Goal: Task Accomplishment & Management: Manage account settings

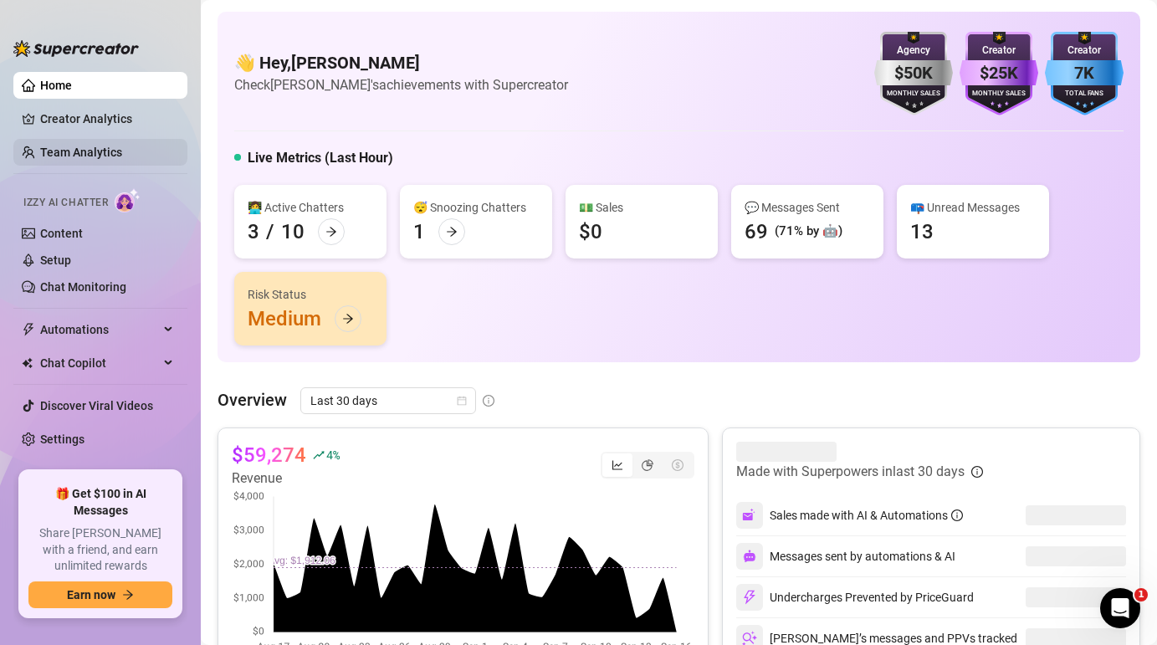
click at [102, 146] on link "Team Analytics" at bounding box center [81, 152] width 82 height 13
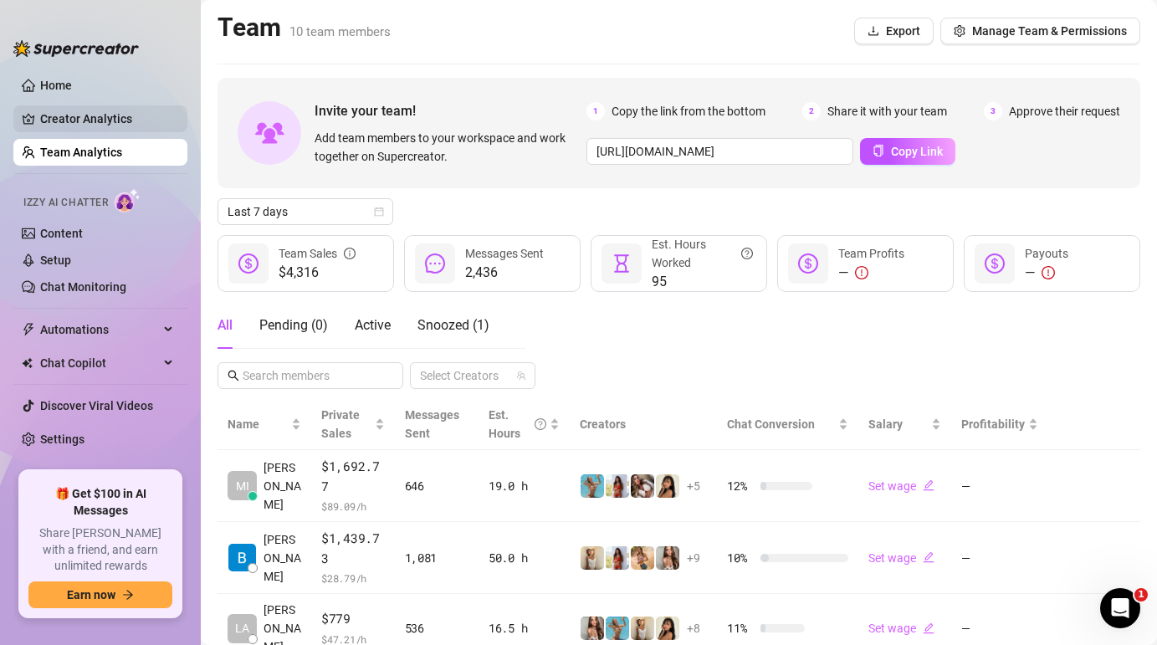
click at [105, 111] on link "Creator Analytics" at bounding box center [107, 118] width 134 height 27
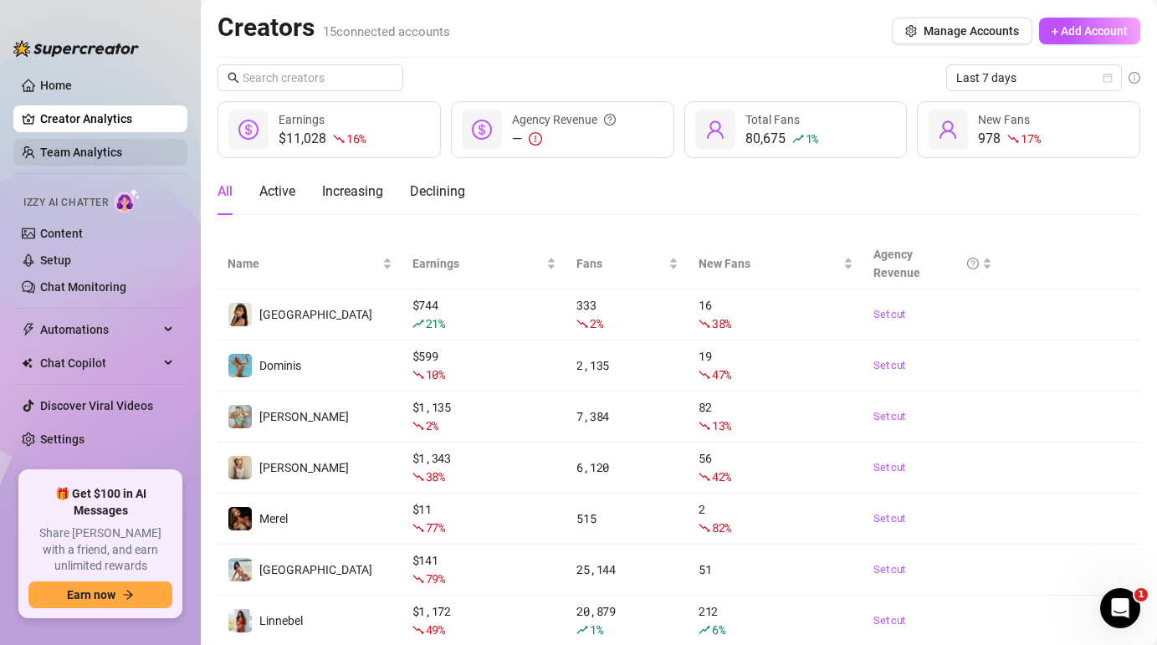
click at [115, 153] on link "Team Analytics" at bounding box center [81, 152] width 82 height 13
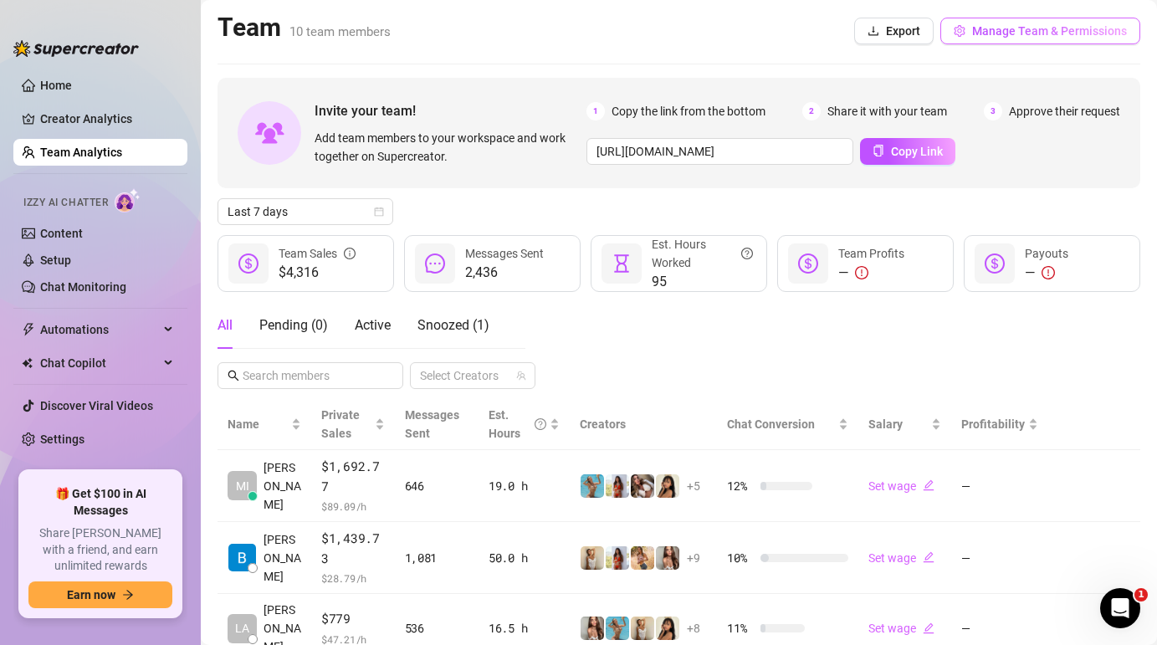
click at [1091, 31] on span "Manage Team & Permissions" at bounding box center [1049, 30] width 155 height 13
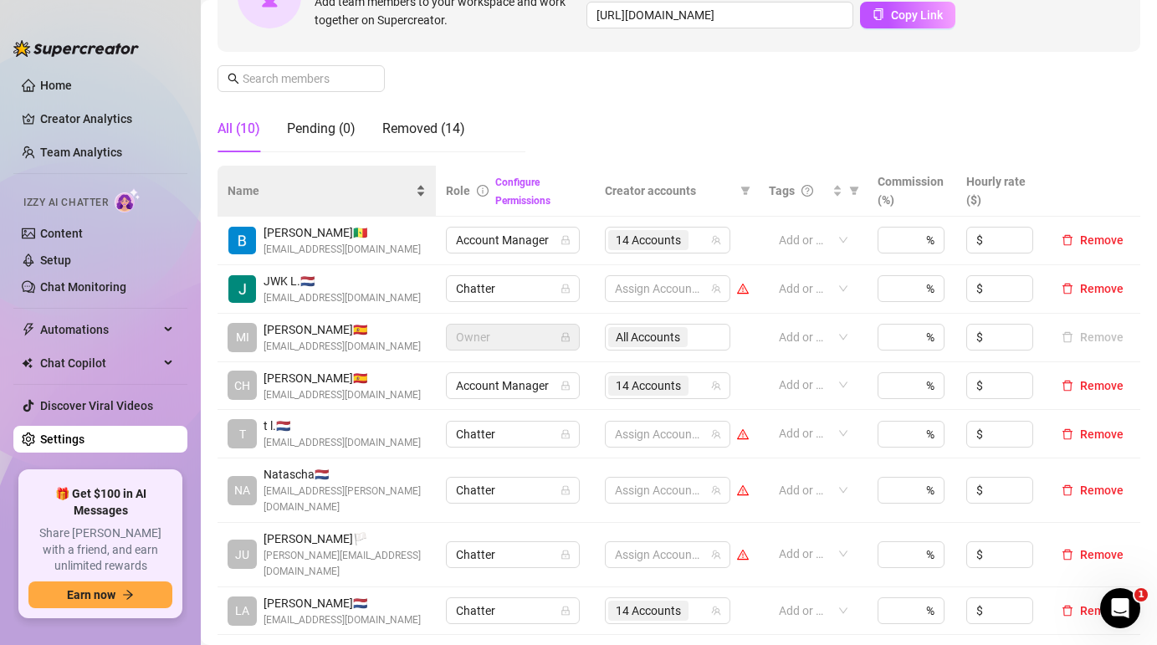
scroll to position [378, 0]
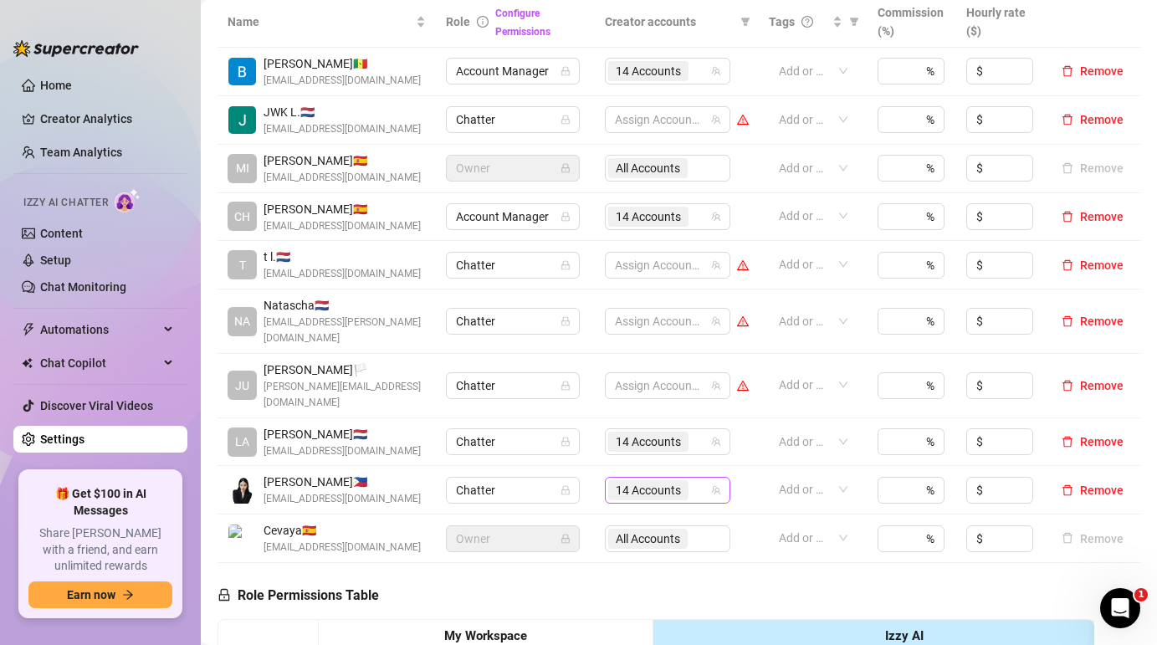
click at [624, 481] on span "14 Accounts" at bounding box center [648, 490] width 65 height 18
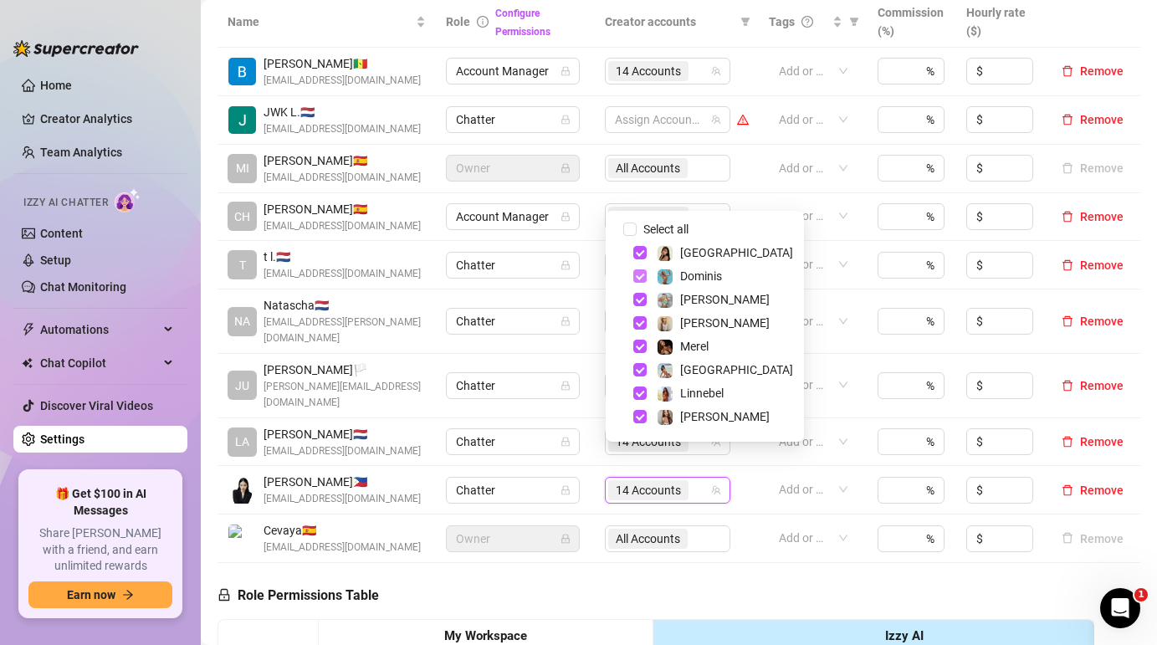
scroll to position [161, 0]
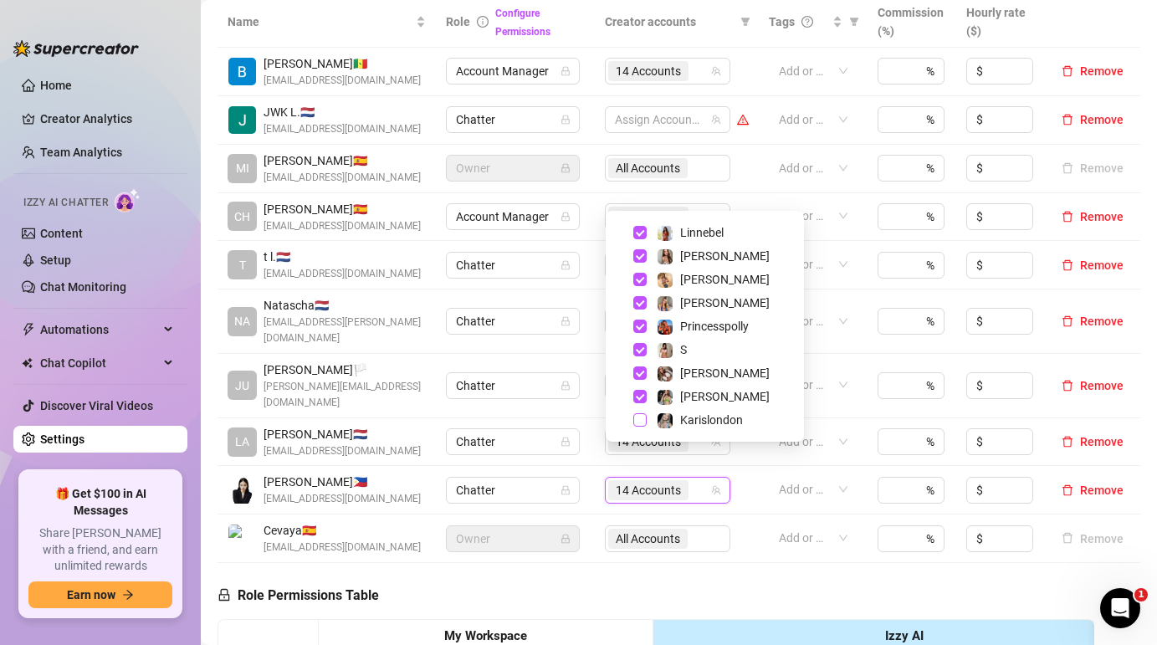
click at [637, 424] on span "Select tree node" at bounding box center [639, 419] width 13 height 13
checkbox input "true"
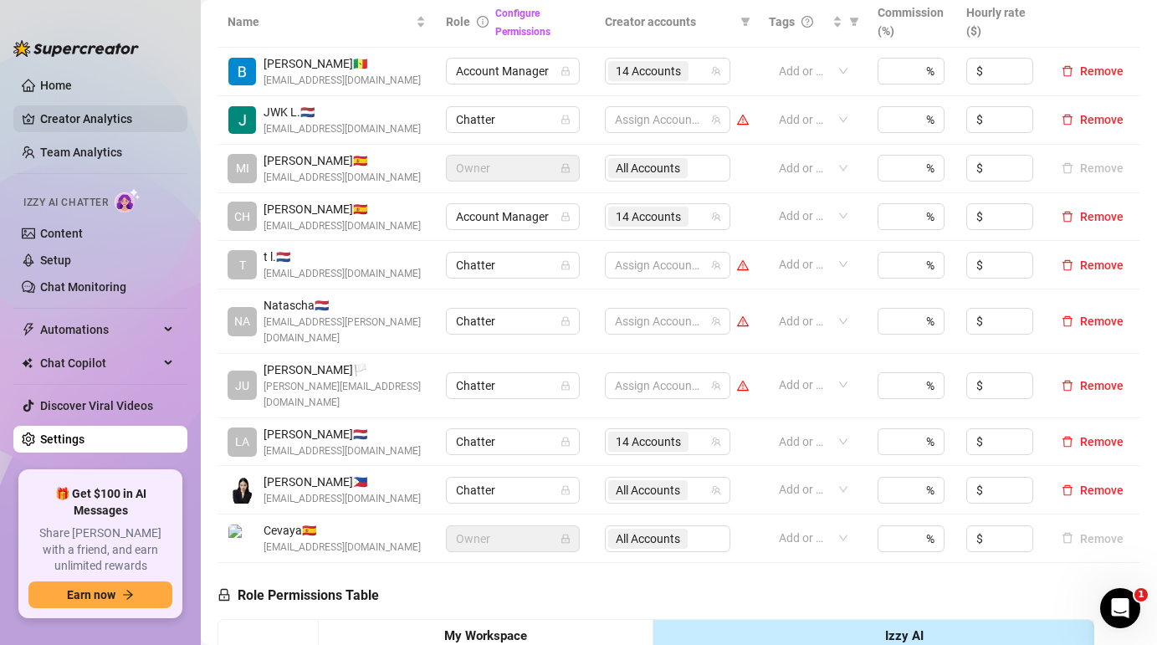
click at [110, 116] on link "Creator Analytics" at bounding box center [107, 118] width 134 height 27
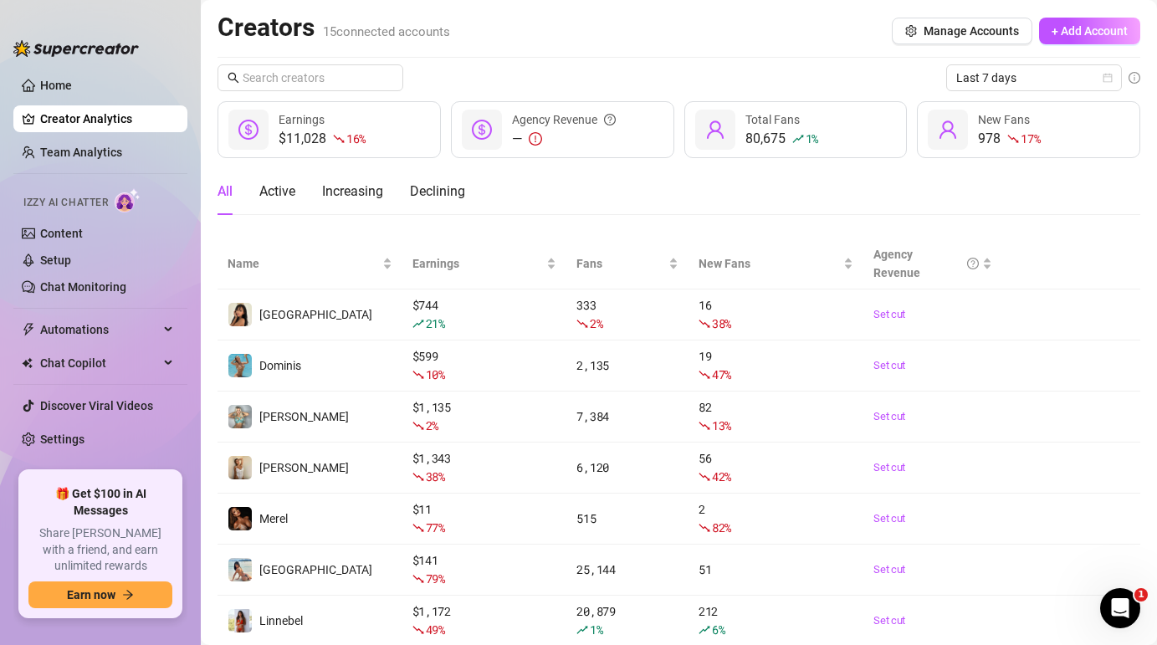
click at [111, 129] on link "Creator Analytics" at bounding box center [107, 118] width 134 height 27
click at [111, 155] on link "Team Analytics" at bounding box center [81, 152] width 82 height 13
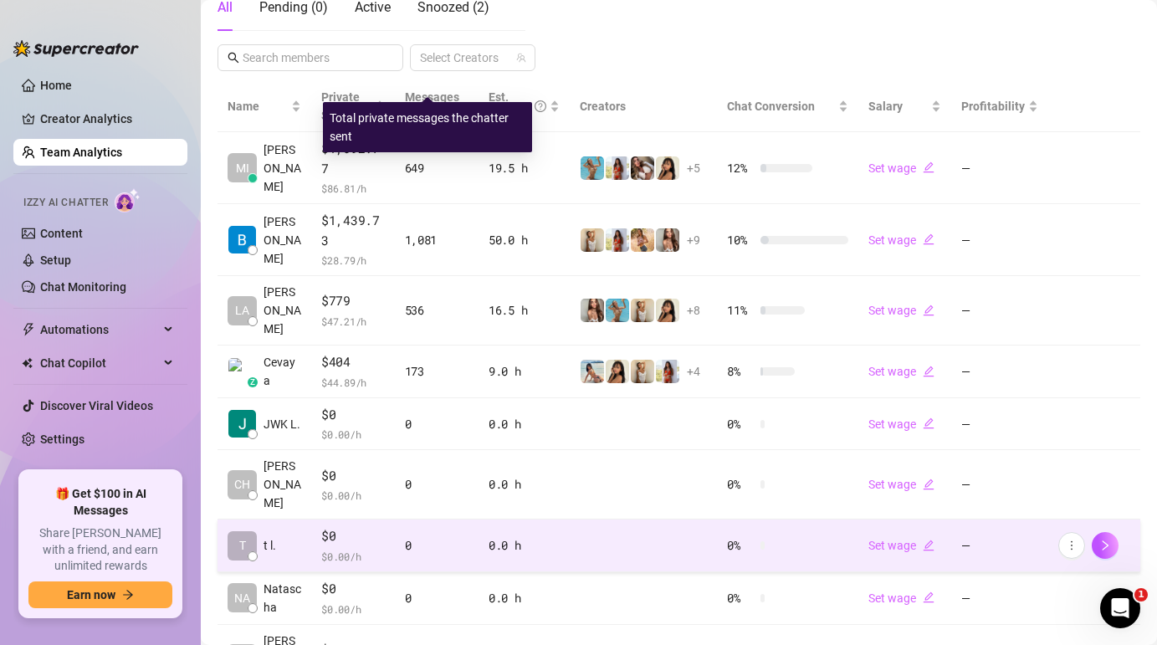
scroll to position [348, 0]
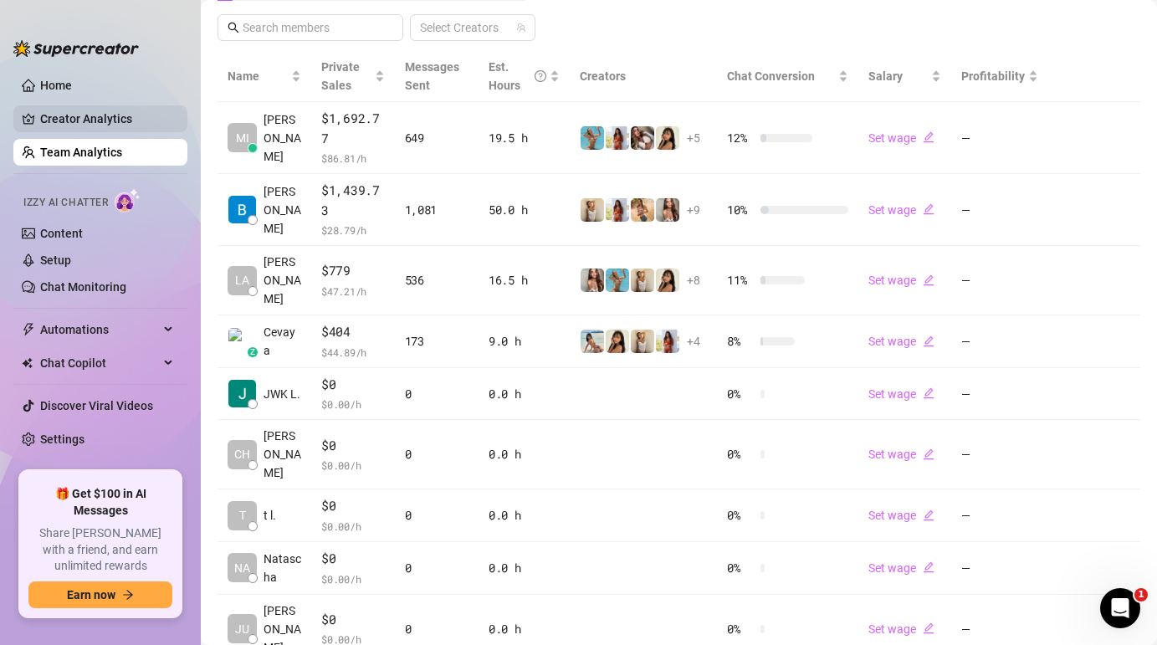
click at [112, 115] on link "Creator Analytics" at bounding box center [107, 118] width 134 height 27
